Goal: Information Seeking & Learning: Learn about a topic

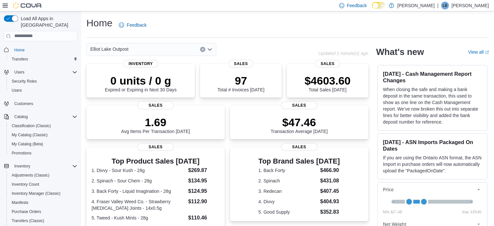
click at [209, 51] on icon "Open list of options" at bounding box center [209, 49] width 5 height 5
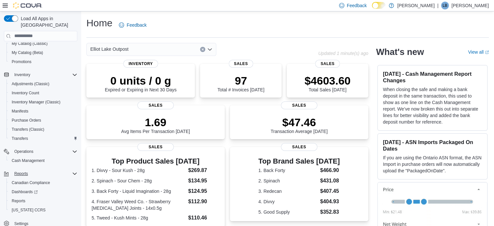
scroll to position [92, 0]
click at [20, 197] on span "Reports" at bounding box center [19, 199] width 14 height 5
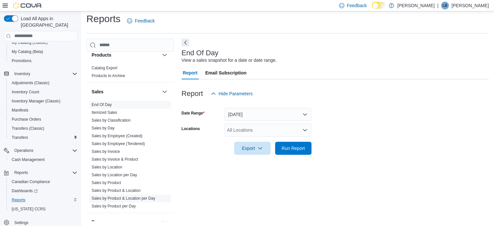
scroll to position [422, 0]
click at [116, 166] on link "Sales by Location" at bounding box center [107, 166] width 31 height 5
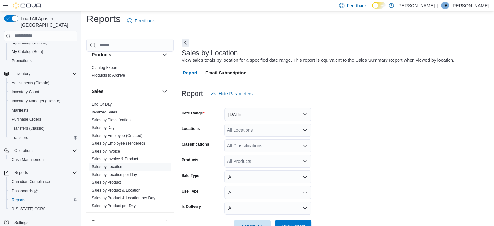
scroll to position [15, 0]
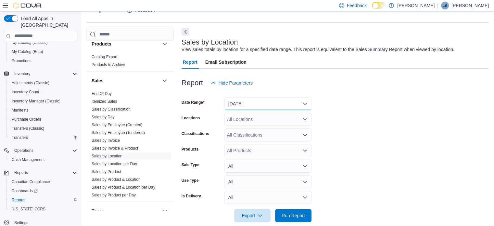
click at [302, 100] on button "Yesterday" at bounding box center [267, 103] width 87 height 13
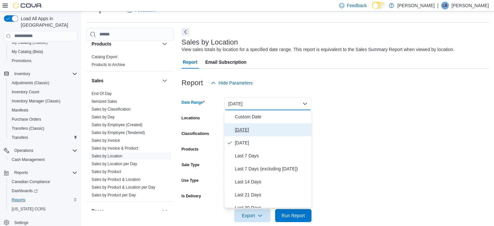
click at [243, 131] on span "[DATE]" at bounding box center [272, 130] width 74 height 8
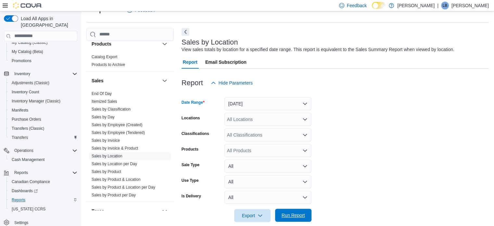
click at [293, 216] on span "Run Report" at bounding box center [292, 215] width 23 height 6
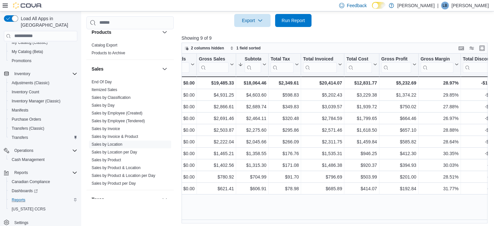
scroll to position [0, 227]
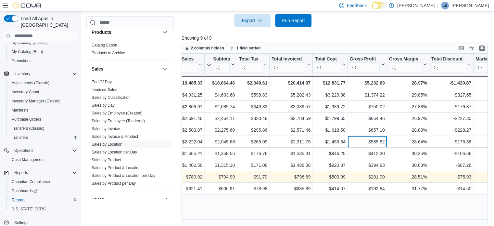
click at [360, 171] on div "Location Click to view column header actions Invoices Sold Click to view column…" at bounding box center [367, 124] width 827 height 140
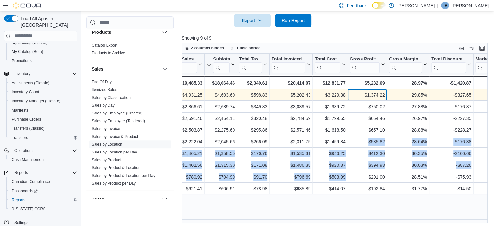
click at [363, 97] on div "$1,374.22" at bounding box center [366, 95] width 35 height 8
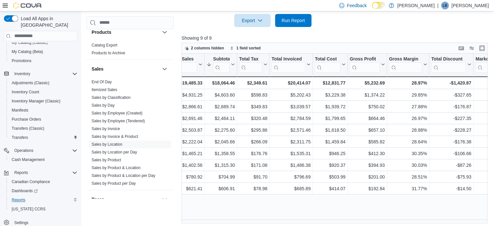
click at [400, 206] on div "Location Click to view column header actions Invoices Sold Click to view column…" at bounding box center [335, 139] width 309 height 170
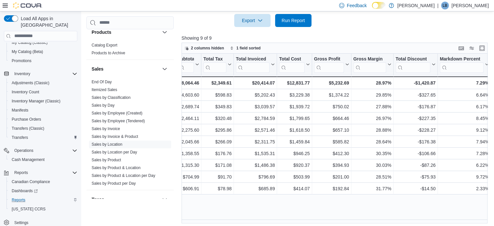
scroll to position [0, 277]
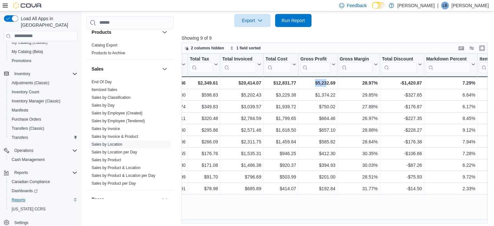
drag, startPoint x: 311, startPoint y: 219, endPoint x: 327, endPoint y: 215, distance: 16.0
click at [327, 215] on div "Location Click to view column header actions Invoices Sold Click to view column…" at bounding box center [335, 139] width 309 height 170
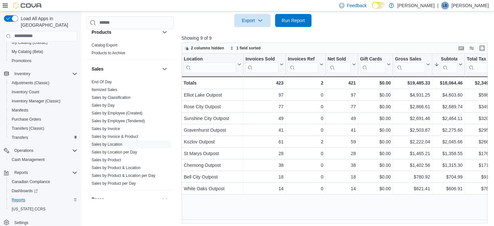
click at [237, 212] on div "Location Click to view column header actions Invoices Sold Click to view column…" at bounding box center [335, 139] width 309 height 170
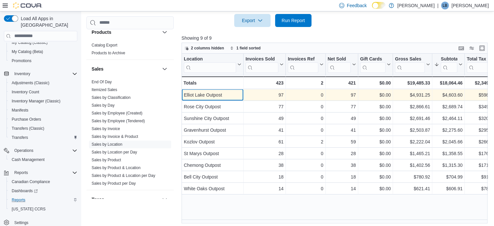
click at [209, 96] on div "Elliot Lake Outpost" at bounding box center [212, 95] width 57 height 8
click at [258, 92] on div "97" at bounding box center [264, 95] width 38 height 8
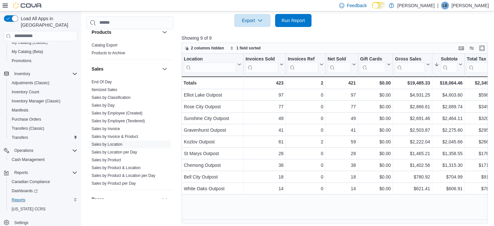
click at [293, 213] on div "Location Click to view column header actions Invoices Sold Click to view column…" at bounding box center [335, 139] width 309 height 170
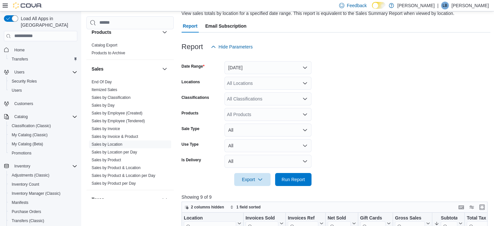
scroll to position [47, 0]
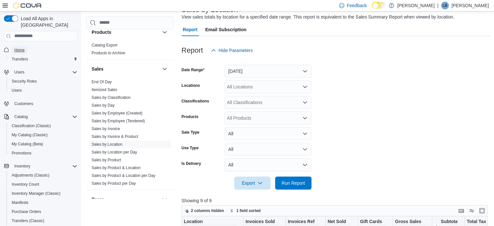
click at [12, 46] on link "Home" at bounding box center [20, 50] width 16 height 8
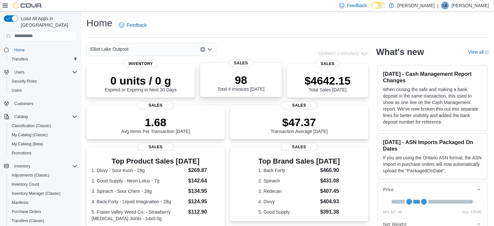
click at [246, 88] on div "98 Total # Invoices Today" at bounding box center [240, 82] width 47 height 18
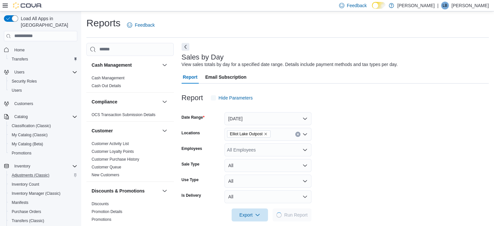
scroll to position [8, 0]
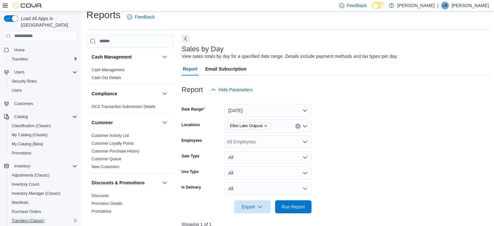
click at [24, 218] on span "Transfers (Classic)" at bounding box center [28, 220] width 32 height 5
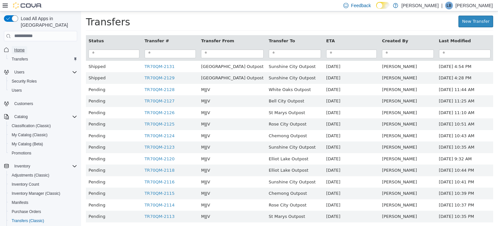
click at [22, 47] on span "Home" at bounding box center [19, 49] width 10 height 5
